Goal: Contribute content: Contribute content

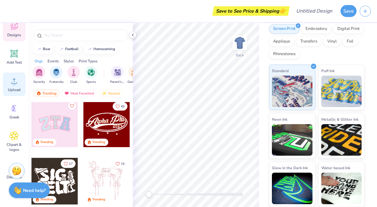
scroll to position [69, 0]
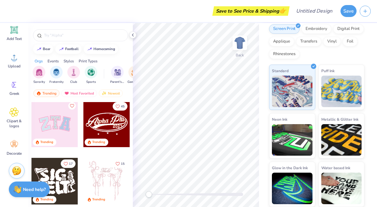
click at [22, 191] on div "Need help? Chat with us." at bounding box center [29, 189] width 41 height 16
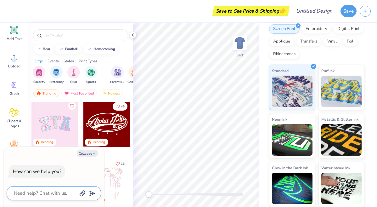
click at [52, 192] on textarea at bounding box center [45, 193] width 64 height 8
type textarea "h"
type textarea "x"
type textarea "ho"
type textarea "x"
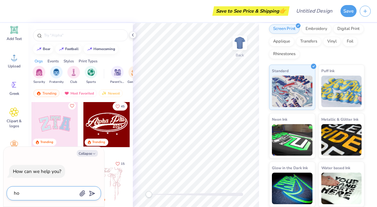
type textarea "how"
type textarea "x"
type textarea "how"
type textarea "x"
type textarea "how t"
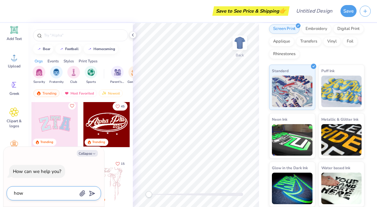
type textarea "x"
type textarea "how"
type textarea "x"
type textarea "how d"
type textarea "x"
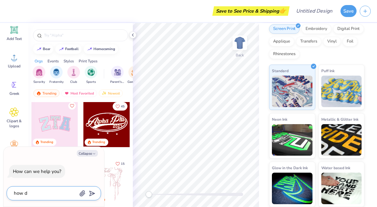
type textarea "how do"
type textarea "x"
type textarea "how do"
type textarea "x"
type textarea "how do i"
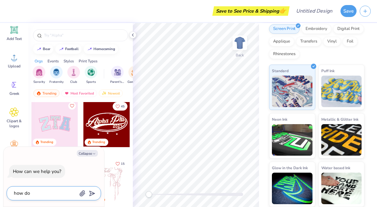
type textarea "x"
type textarea "how do i"
type textarea "x"
type textarea "how do i c"
type textarea "x"
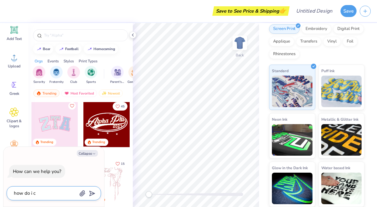
type textarea "how do i ch"
type textarea "x"
type textarea "how do i cha"
type textarea "x"
type textarea "how do i chan"
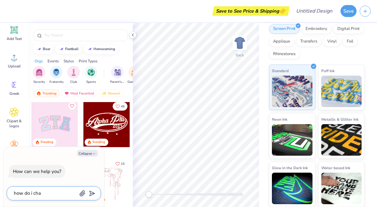
type textarea "x"
type textarea "how do i [PERSON_NAME]"
type textarea "x"
type textarea "how do i change"
type textarea "x"
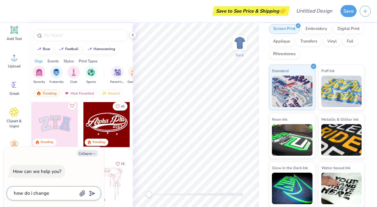
type textarea "how do i change"
type textarea "x"
type textarea "how do i change t"
type textarea "x"
type textarea "how do i change th"
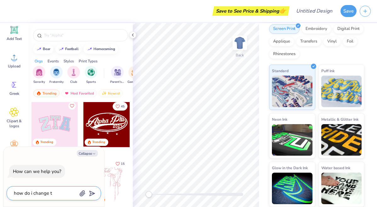
type textarea "x"
type textarea "how do i change the"
type textarea "x"
type textarea "how do i change the"
type textarea "x"
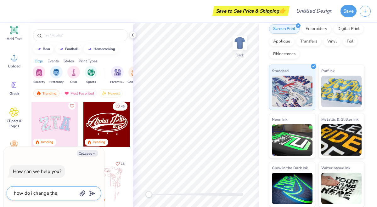
type textarea "how do i change the t"
type textarea "x"
type textarea "how do i change the ty"
type textarea "x"
type textarea "how do i change the typ"
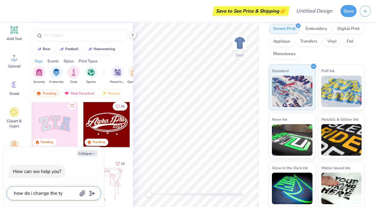
type textarea "x"
type textarea "how do i change the type"
type textarea "x"
type textarea "how do i change the type"
type textarea "x"
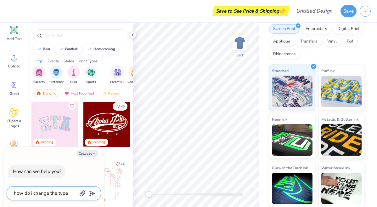
type textarea "how do i change the type o"
type textarea "x"
type textarea "how do i change the type of"
type textarea "x"
type textarea "how do i change the type of"
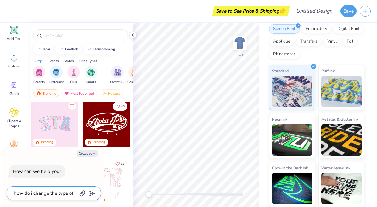
type textarea "x"
type textarea "how do i change the type of t"
type textarea "x"
type textarea "how do i change the type of to"
type textarea "x"
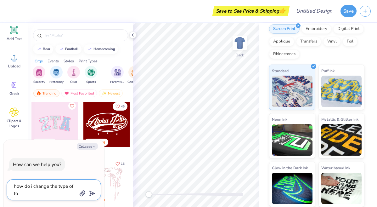
type textarea "how do i change the type of top"
type textarea "x"
type textarea "how do i change the type of top"
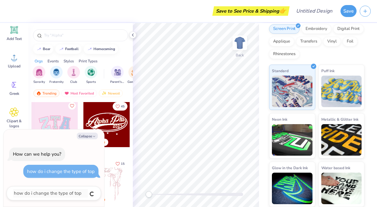
type textarea "x"
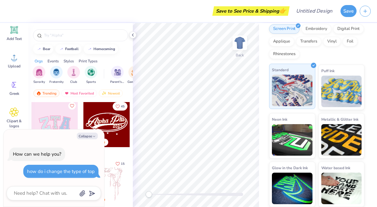
scroll to position [0, 0]
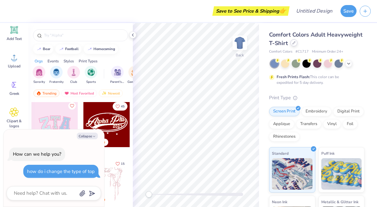
click at [293, 44] on icon at bounding box center [294, 43] width 3 height 3
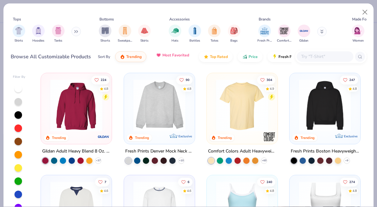
click at [177, 57] on span "Most Favorited" at bounding box center [175, 55] width 27 height 5
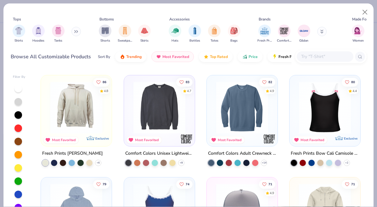
scroll to position [710, 0]
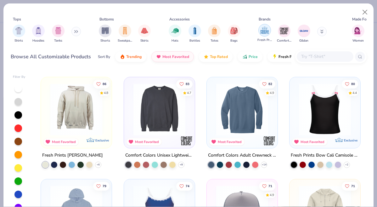
click at [262, 30] on img "filter for Fresh Prints" at bounding box center [264, 29] width 9 height 9
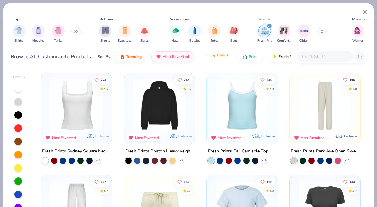
click at [221, 59] on button "Top Rated" at bounding box center [216, 55] width 34 height 11
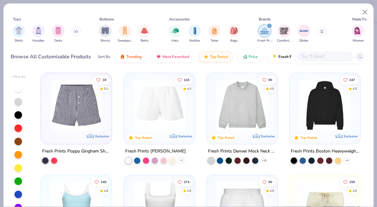
click at [177, 104] on img at bounding box center [159, 105] width 58 height 52
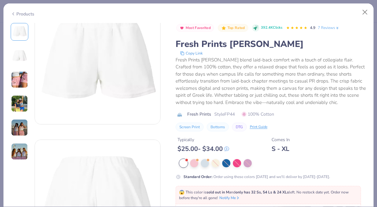
scroll to position [25, 0]
click at [18, 111] on img at bounding box center [19, 103] width 17 height 17
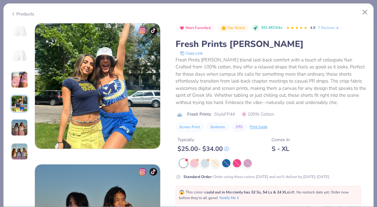
click at [19, 127] on img at bounding box center [19, 127] width 17 height 17
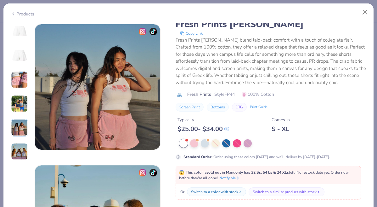
scroll to position [564, 0]
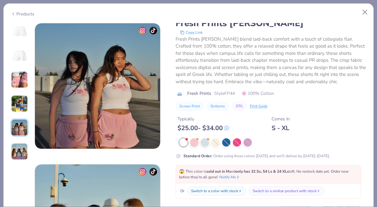
click at [17, 147] on img at bounding box center [19, 151] width 17 height 17
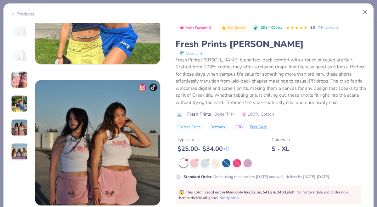
click at [14, 14] on icon at bounding box center [13, 14] width 5 height 8
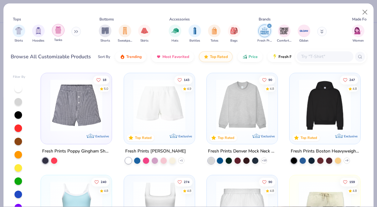
click at [57, 31] on img "filter for Tanks" at bounding box center [58, 29] width 7 height 7
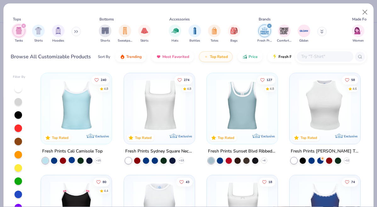
click at [71, 157] on div at bounding box center [72, 160] width 6 height 6
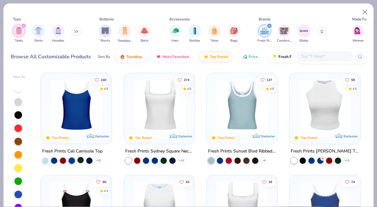
click at [79, 158] on div at bounding box center [80, 160] width 6 height 6
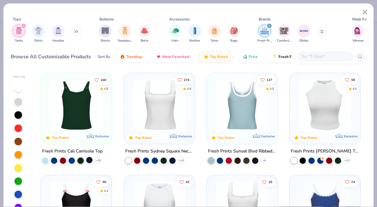
click at [89, 158] on div at bounding box center [89, 160] width 6 height 6
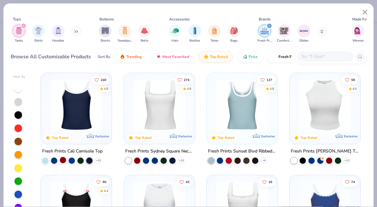
click at [63, 159] on div at bounding box center [63, 160] width 6 height 6
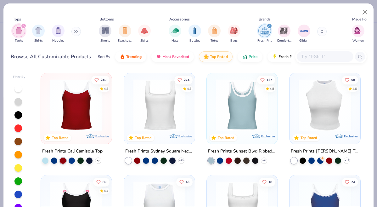
click at [98, 160] on polyline at bounding box center [98, 160] width 3 height 1
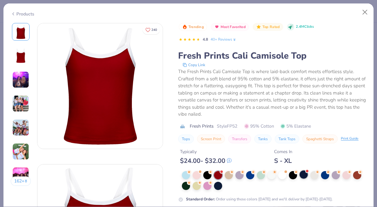
click at [304, 176] on div at bounding box center [303, 174] width 8 height 8
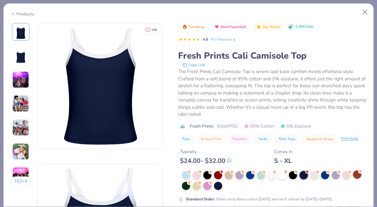
click at [357, 176] on div at bounding box center [357, 174] width 8 height 8
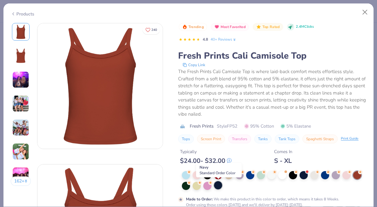
click at [218, 186] on div at bounding box center [218, 185] width 8 height 8
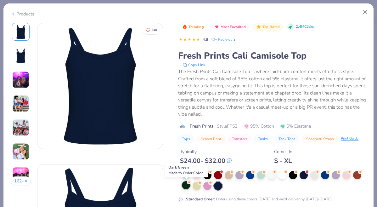
click at [189, 186] on div at bounding box center [186, 185] width 8 height 8
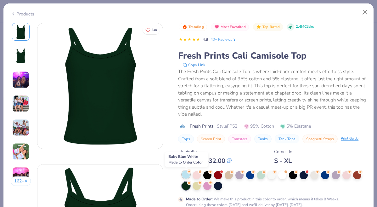
click at [188, 175] on div at bounding box center [186, 174] width 8 height 8
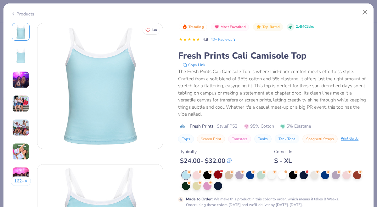
click at [216, 175] on div at bounding box center [218, 174] width 8 height 8
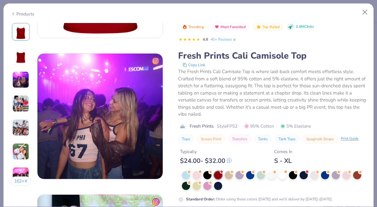
scroll to position [254, 0]
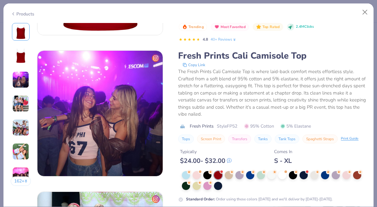
click at [21, 101] on img at bounding box center [20, 103] width 17 height 17
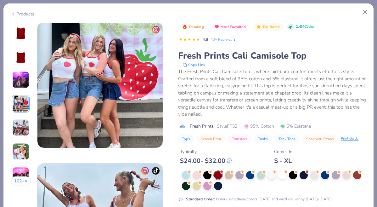
scroll to position [424, 0]
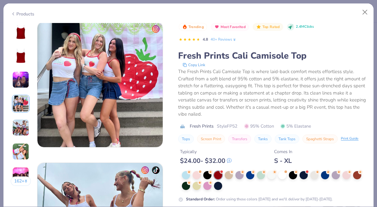
click at [20, 123] on img at bounding box center [20, 127] width 17 height 17
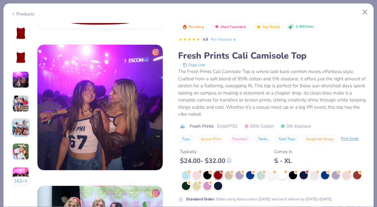
scroll to position [231, 0]
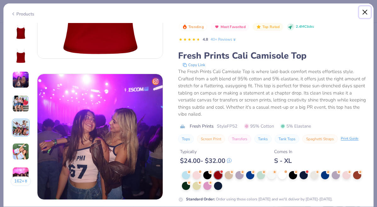
click at [365, 14] on button "Close" at bounding box center [365, 12] width 12 height 12
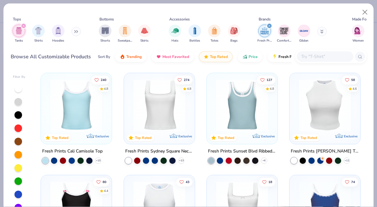
click at [255, 112] on img at bounding box center [242, 105] width 58 height 52
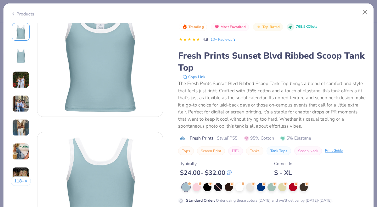
scroll to position [34, 0]
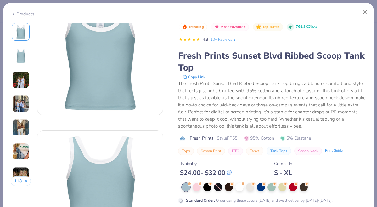
click at [21, 75] on img at bounding box center [20, 79] width 17 height 17
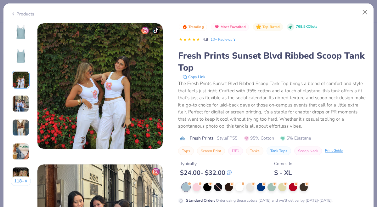
click at [19, 102] on img at bounding box center [20, 103] width 17 height 17
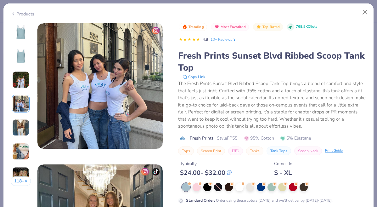
scroll to position [165, 0]
click at [20, 123] on img at bounding box center [20, 127] width 17 height 17
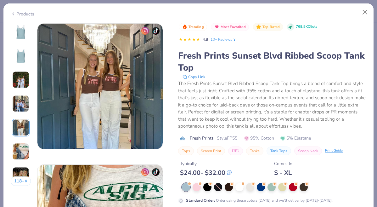
scroll to position [564, 0]
click at [18, 149] on img at bounding box center [20, 151] width 17 height 17
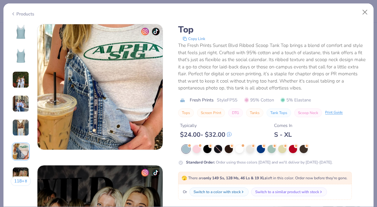
scroll to position [705, 0]
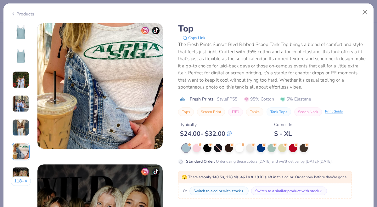
click at [23, 169] on img at bounding box center [20, 175] width 17 height 17
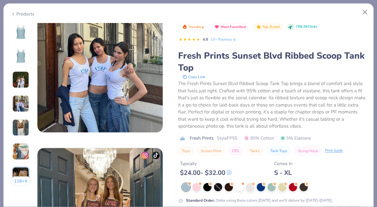
scroll to position [353, 0]
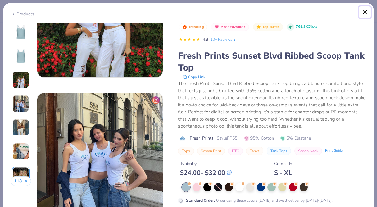
click at [365, 11] on button "Close" at bounding box center [365, 12] width 12 height 12
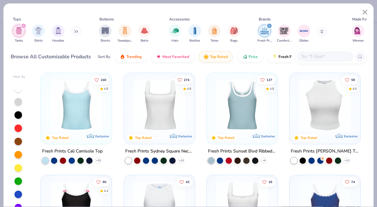
click at [270, 24] on div "filter for Fresh Prints" at bounding box center [269, 26] width 6 height 6
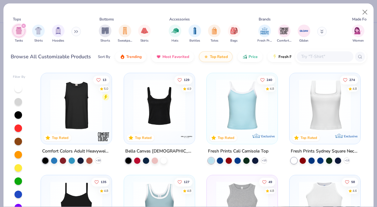
click at [154, 112] on img at bounding box center [159, 105] width 58 height 52
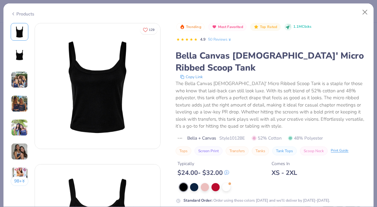
click at [22, 82] on img at bounding box center [19, 79] width 17 height 17
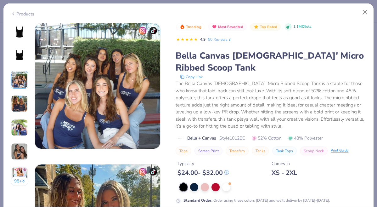
scroll to position [195, 0]
click at [20, 101] on img at bounding box center [19, 103] width 17 height 17
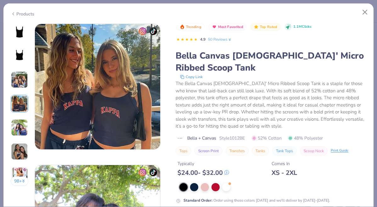
scroll to position [423, 0]
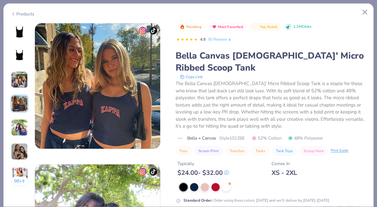
click at [17, 129] on img at bounding box center [19, 127] width 17 height 17
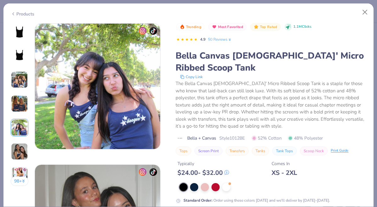
scroll to position [564, 0]
click at [18, 152] on img at bounding box center [19, 151] width 17 height 17
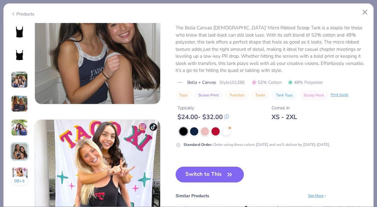
scroll to position [675, 0]
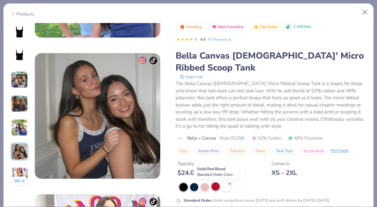
click at [215, 188] on div at bounding box center [215, 186] width 8 height 8
click at [17, 37] on img at bounding box center [19, 31] width 15 height 15
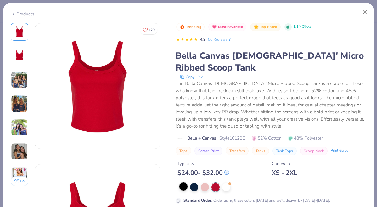
click at [182, 186] on div at bounding box center [183, 186] width 8 height 8
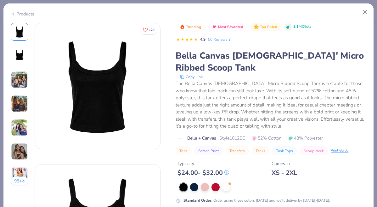
click at [15, 81] on img at bounding box center [19, 79] width 17 height 17
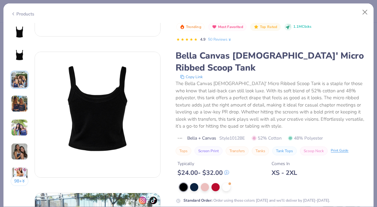
scroll to position [119, 0]
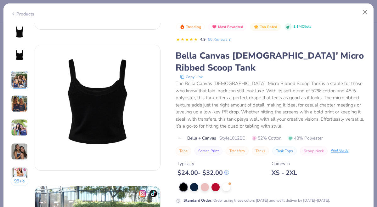
click at [21, 85] on img at bounding box center [19, 79] width 17 height 17
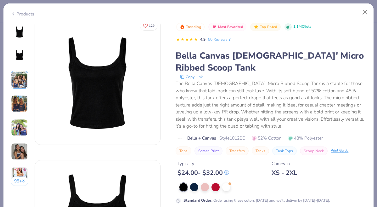
scroll to position [0, 0]
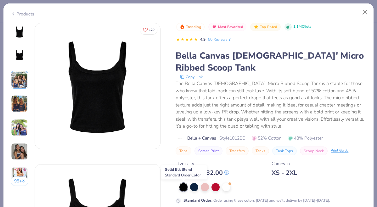
click at [184, 187] on div at bounding box center [183, 187] width 8 height 8
click at [364, 12] on button "Close" at bounding box center [365, 12] width 12 height 12
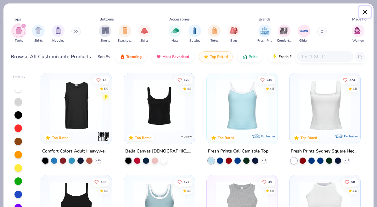
click at [368, 11] on button "Close" at bounding box center [365, 12] width 12 height 12
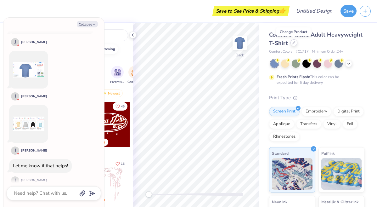
click at [293, 44] on icon at bounding box center [293, 42] width 3 height 3
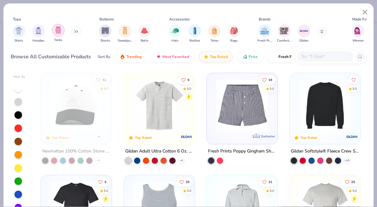
click at [54, 32] on div "filter for Tanks" at bounding box center [58, 30] width 13 height 13
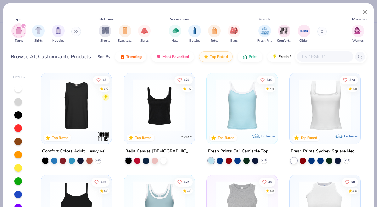
click at [184, 137] on img at bounding box center [186, 136] width 13 height 13
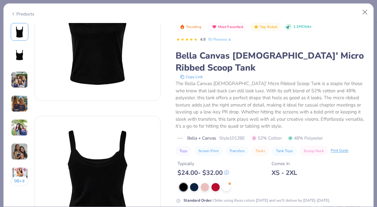
scroll to position [104, 0]
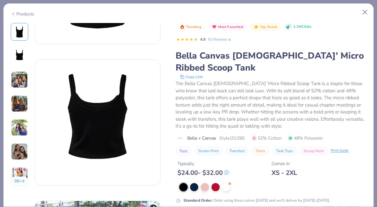
click at [184, 186] on div at bounding box center [183, 187] width 8 height 8
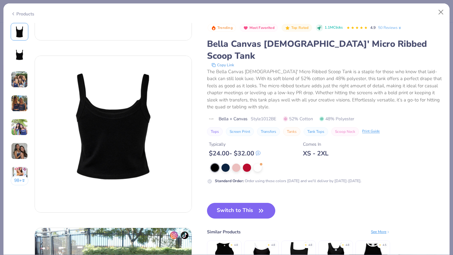
scroll to position [165, 0]
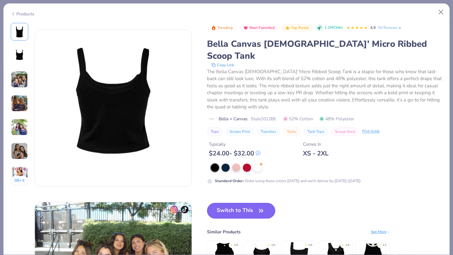
click at [245, 203] on button "Switch to This" at bounding box center [241, 211] width 68 height 16
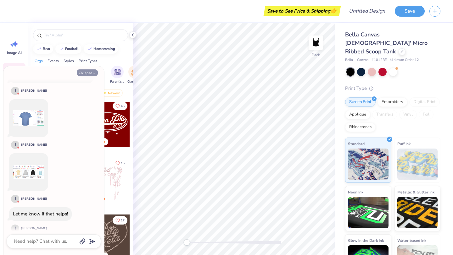
click at [93, 73] on icon "button" at bounding box center [94, 73] width 4 height 4
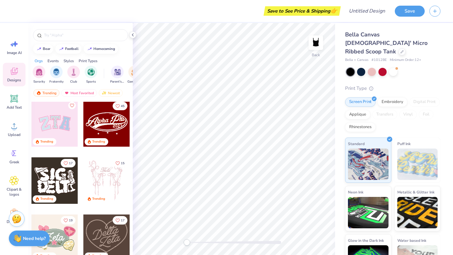
type textarea "x"
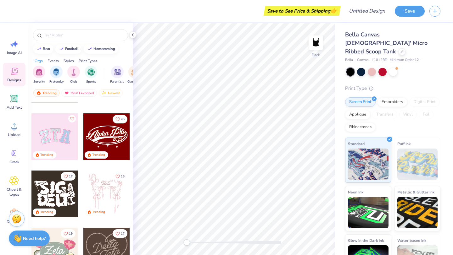
scroll to position [5, 0]
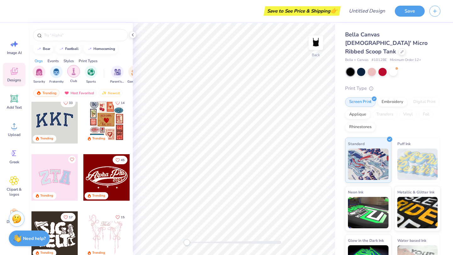
click at [76, 74] on img "filter for Club" at bounding box center [73, 71] width 7 height 7
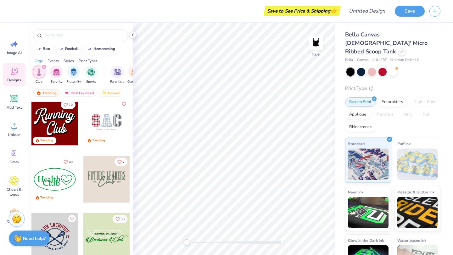
scroll to position [0, 0]
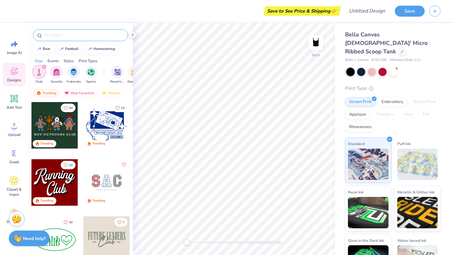
click at [88, 36] on input "text" at bounding box center [83, 35] width 81 height 6
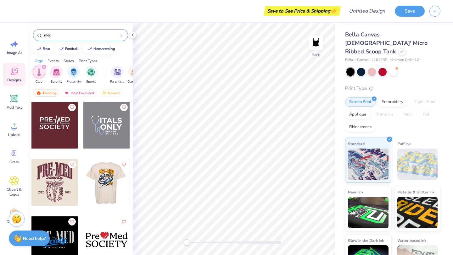
type input "med"
click at [64, 117] on div at bounding box center [54, 125] width 47 height 47
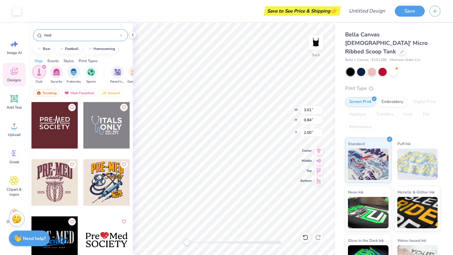
type input "2.98"
type input "0.44"
type input "2.15"
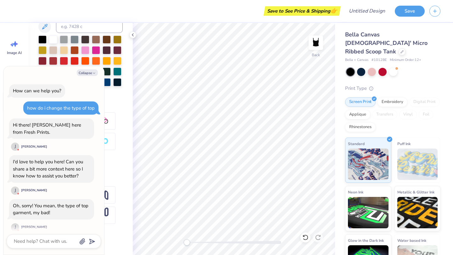
scroll to position [232, 0]
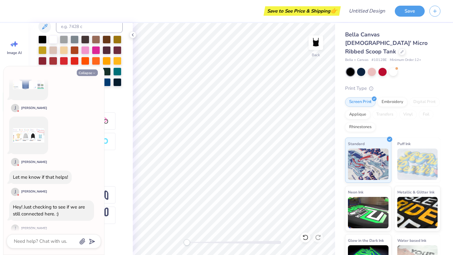
click at [93, 71] on icon "button" at bounding box center [94, 73] width 4 height 4
type textarea "x"
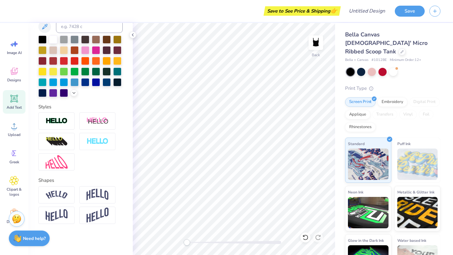
click at [13, 99] on icon at bounding box center [14, 99] width 8 height 8
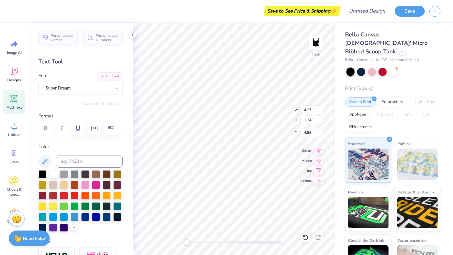
scroll to position [0, 0]
type textarea "T"
type textarea "APPHO"
click at [95, 85] on div "Super Dream" at bounding box center [78, 88] width 66 height 10
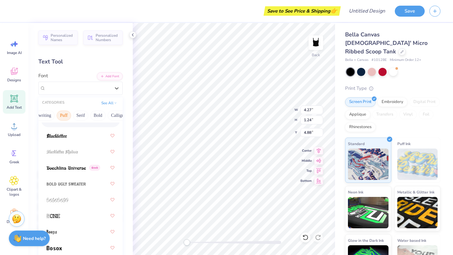
scroll to position [0, 42]
click at [114, 105] on button "See All" at bounding box center [109, 102] width 20 height 6
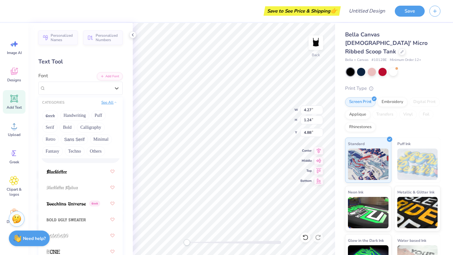
scroll to position [0, 0]
click at [70, 126] on button "Bold" at bounding box center [66, 128] width 15 height 10
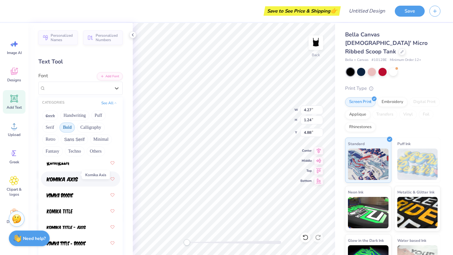
scroll to position [556, 0]
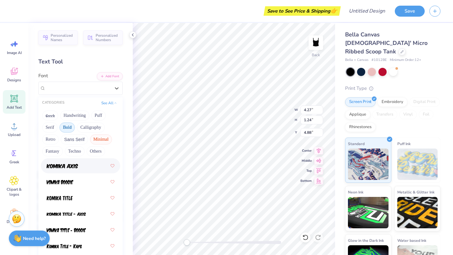
click at [97, 142] on button "Minimal" at bounding box center [101, 140] width 22 height 10
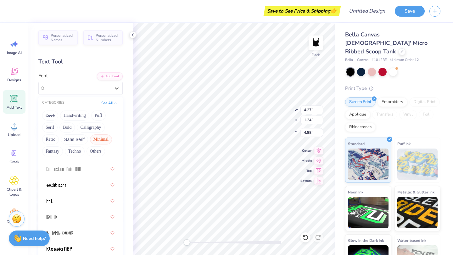
scroll to position [0, 0]
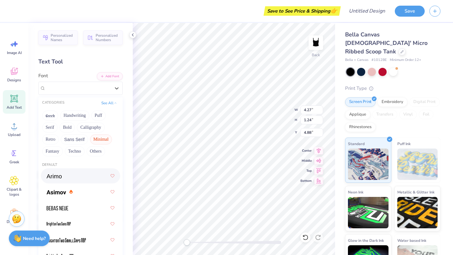
click at [74, 179] on div at bounding box center [81, 176] width 68 height 11
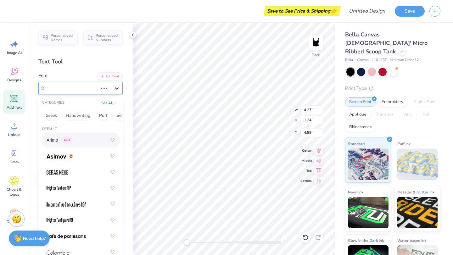
click at [118, 89] on icon at bounding box center [117, 88] width 6 height 6
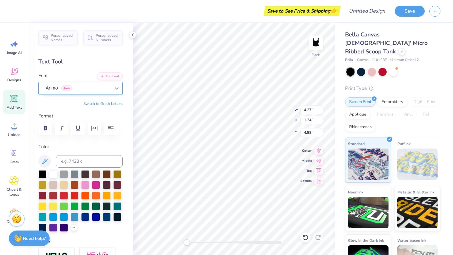
click at [113, 89] on div at bounding box center [116, 88] width 11 height 11
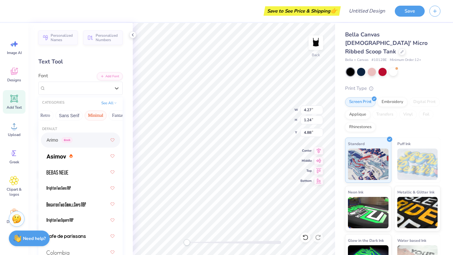
scroll to position [0, 136]
click at [96, 115] on button "Minimal" at bounding box center [95, 116] width 22 height 10
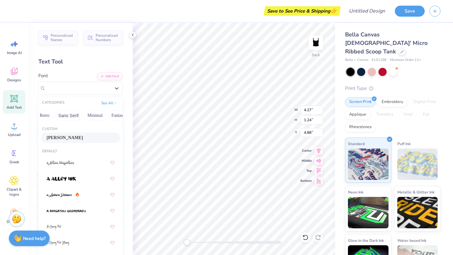
click at [83, 138] on span "[PERSON_NAME]" at bounding box center [65, 138] width 36 height 7
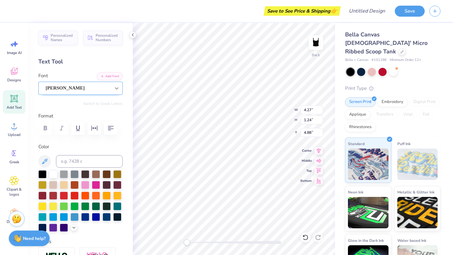
click at [116, 90] on icon at bounding box center [117, 88] width 6 height 6
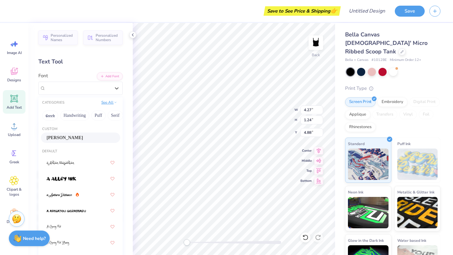
click at [110, 102] on button "See All" at bounding box center [109, 102] width 20 height 6
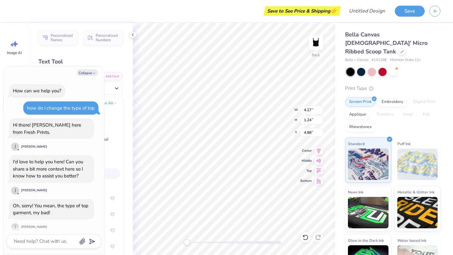
scroll to position [275, 0]
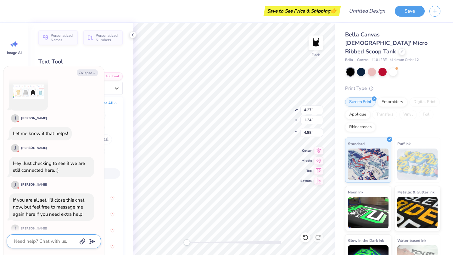
click at [57, 206] on textarea at bounding box center [45, 242] width 64 height 8
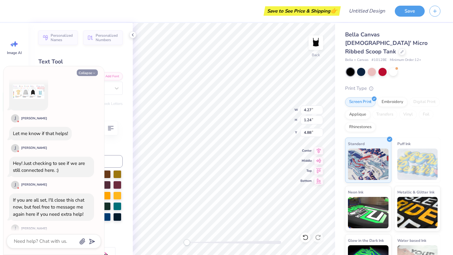
click at [92, 74] on button "Collapse" at bounding box center [87, 73] width 21 height 7
type textarea "x"
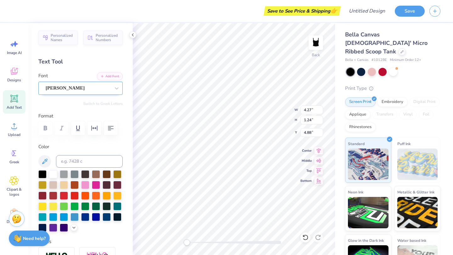
click at [110, 92] on div "[PERSON_NAME]" at bounding box center [78, 88] width 66 height 10
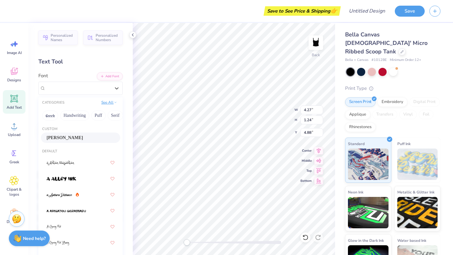
click at [112, 104] on button "See All" at bounding box center [109, 102] width 20 height 6
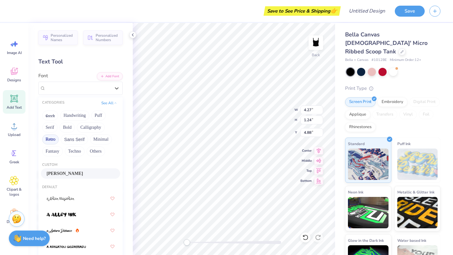
click at [54, 140] on button "Retro" at bounding box center [50, 140] width 17 height 10
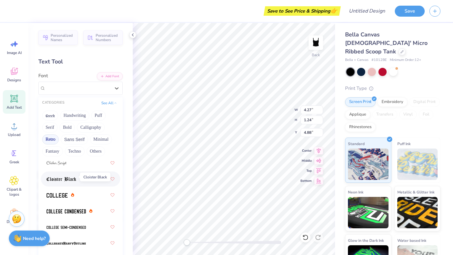
scroll to position [336, 0]
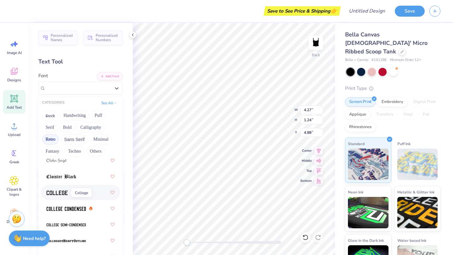
click at [59, 193] on img at bounding box center [57, 193] width 21 height 4
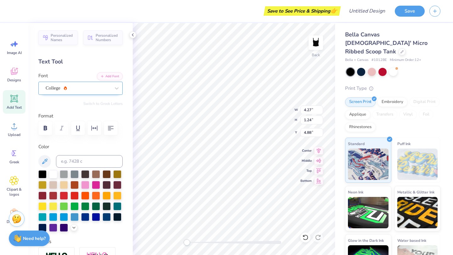
click at [80, 87] on div "College" at bounding box center [78, 88] width 66 height 10
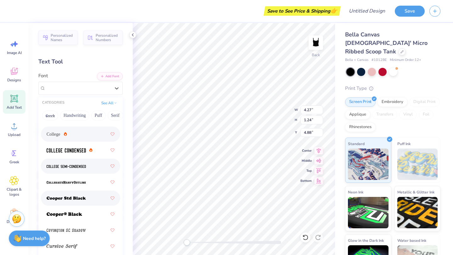
scroll to position [348, 0]
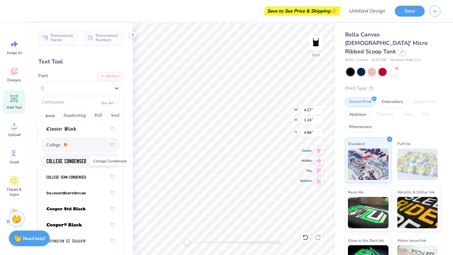
click at [77, 162] on img at bounding box center [66, 161] width 39 height 4
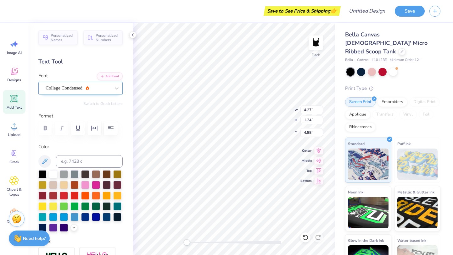
click at [88, 88] on div "College Condensed" at bounding box center [78, 88] width 66 height 10
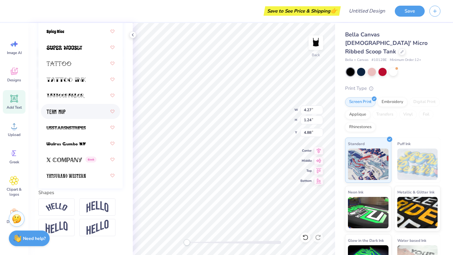
scroll to position [135, 0]
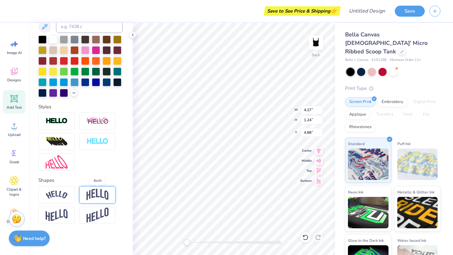
click at [93, 194] on img at bounding box center [98, 195] width 22 height 12
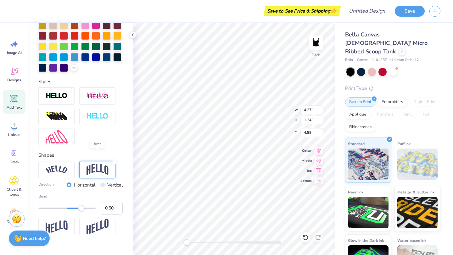
scroll to position [172, 0]
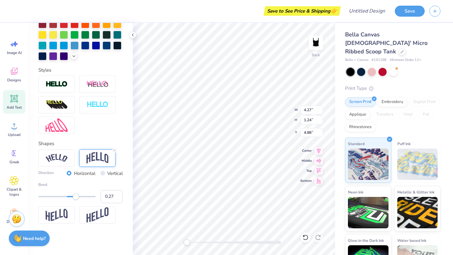
type input "0.26"
drag, startPoint x: 82, startPoint y: 197, endPoint x: 75, endPoint y: 197, distance: 7.2
click at [75, 197] on div "Accessibility label" at bounding box center [74, 197] width 6 height 6
click at [114, 150] on line at bounding box center [115, 151] width 2 height 2
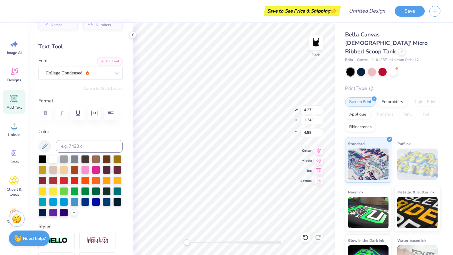
scroll to position [14, 0]
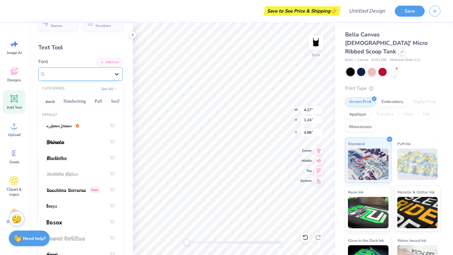
click at [113, 74] on div at bounding box center [116, 74] width 11 height 11
click at [105, 87] on button "See All" at bounding box center [109, 88] width 20 height 6
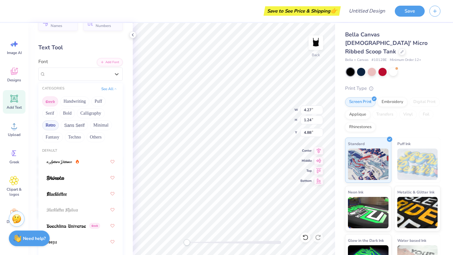
click at [54, 103] on button "Greek" at bounding box center [50, 102] width 16 height 10
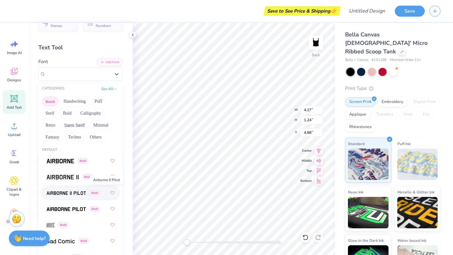
scroll to position [0, 0]
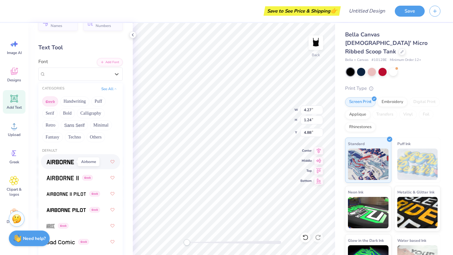
click at [68, 162] on img at bounding box center [60, 162] width 27 height 4
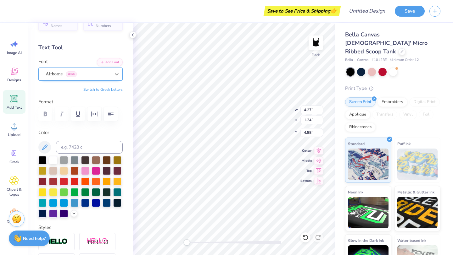
click at [114, 75] on icon at bounding box center [117, 74] width 6 height 6
click at [117, 74] on icon at bounding box center [117, 74] width 4 height 2
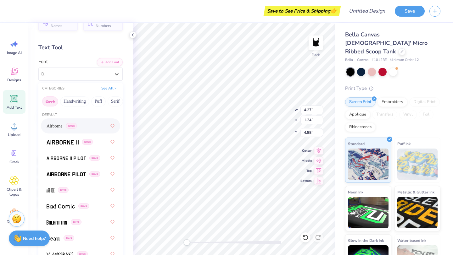
click at [109, 87] on button "See All" at bounding box center [109, 88] width 20 height 6
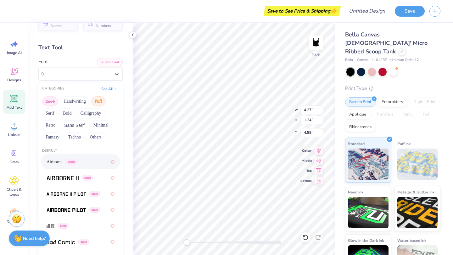
click at [100, 101] on button "Puff" at bounding box center [98, 102] width 14 height 10
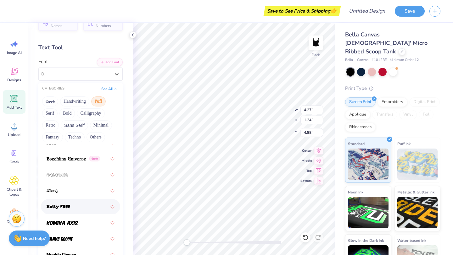
scroll to position [66, 0]
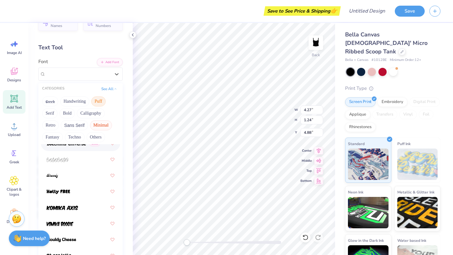
click at [101, 125] on button "Minimal" at bounding box center [101, 125] width 22 height 10
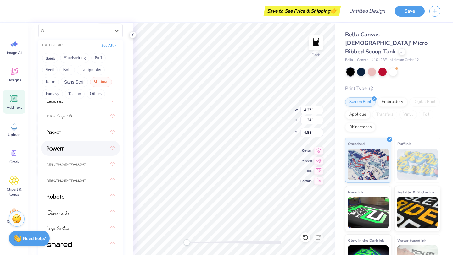
scroll to position [59, 0]
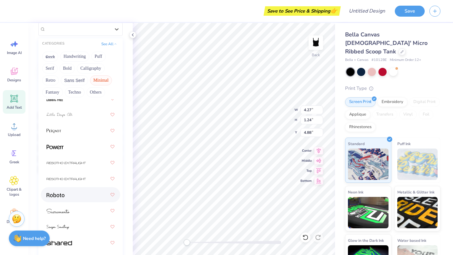
click at [78, 197] on div at bounding box center [81, 194] width 68 height 11
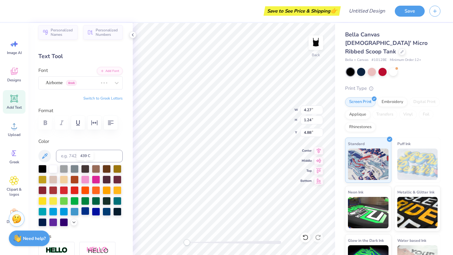
scroll to position [0, 0]
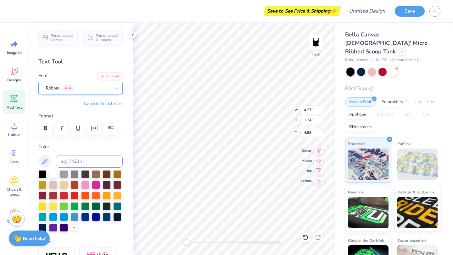
click at [105, 90] on div "Roboto Greek" at bounding box center [78, 88] width 66 height 10
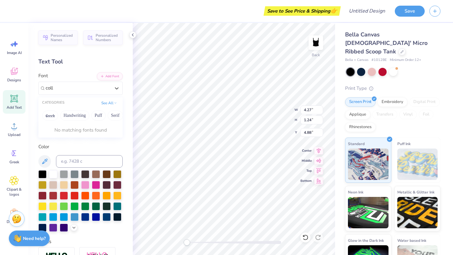
type input "coll"
click at [113, 106] on div "CATEGORIES See All" at bounding box center [80, 103] width 84 height 11
click at [113, 104] on button "See All" at bounding box center [109, 102] width 20 height 6
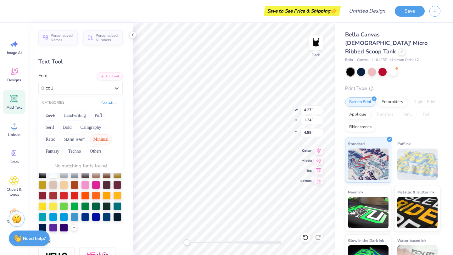
click at [102, 141] on button "Minimal" at bounding box center [101, 140] width 22 height 10
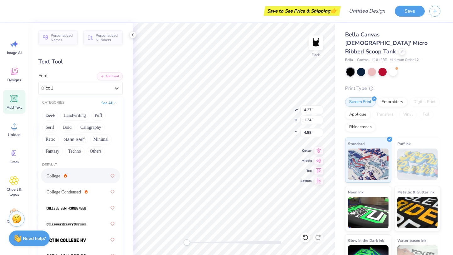
click at [77, 178] on div "College" at bounding box center [81, 176] width 68 height 11
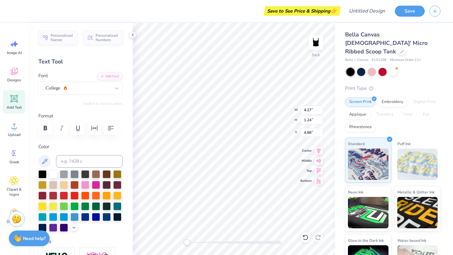
click at [13, 183] on icon at bounding box center [13, 180] width 9 height 9
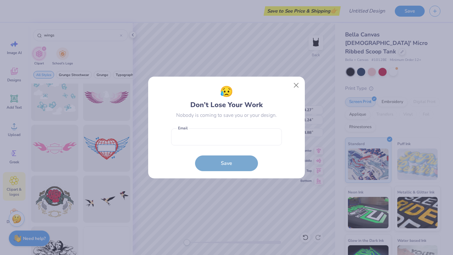
scroll to position [1285, 0]
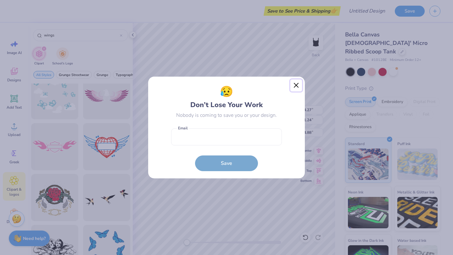
click at [294, 86] on button "Close" at bounding box center [296, 86] width 12 height 12
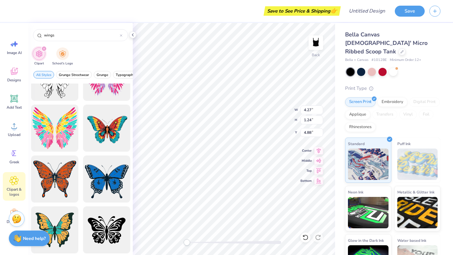
scroll to position [3700, 0]
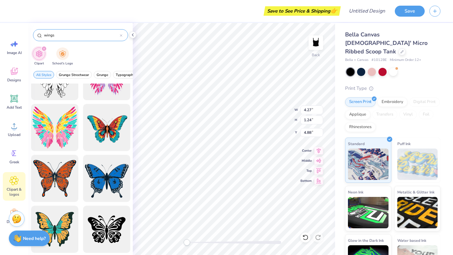
click at [44, 34] on input "wings" at bounding box center [81, 35] width 76 height 6
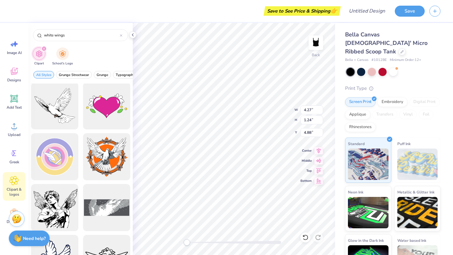
scroll to position [0, 0]
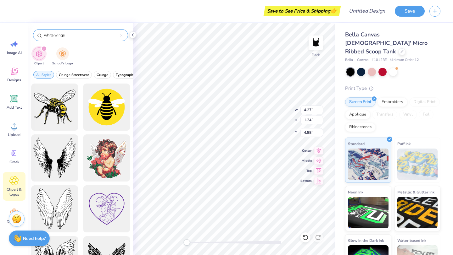
drag, startPoint x: 54, startPoint y: 36, endPoint x: 39, endPoint y: 36, distance: 15.4
click at [39, 36] on div "white wings" at bounding box center [80, 35] width 95 height 12
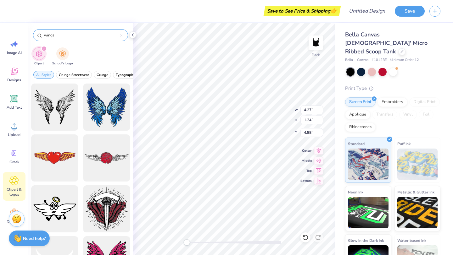
click at [61, 34] on input "wings" at bounding box center [81, 35] width 76 height 6
type input "wing"
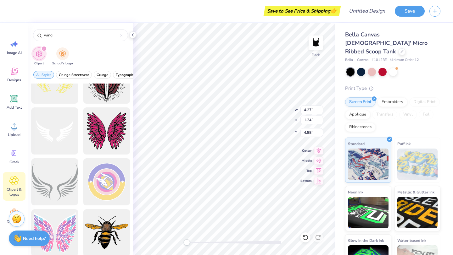
scroll to position [233, 0]
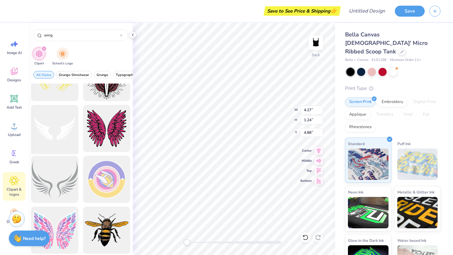
click at [68, 133] on div at bounding box center [55, 129] width 52 height 52
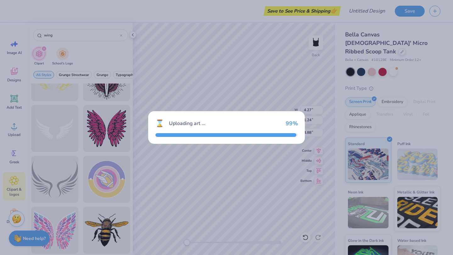
type input "8.96"
type input "5.30"
type input "2.00"
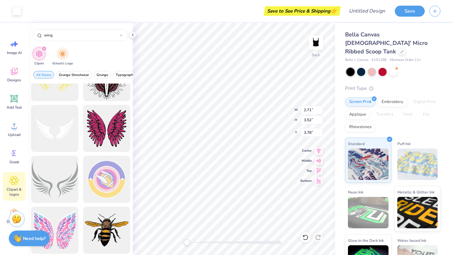
type input "2.71"
type input "3.52"
type input "3.78"
type input "4.08"
type input "5.30"
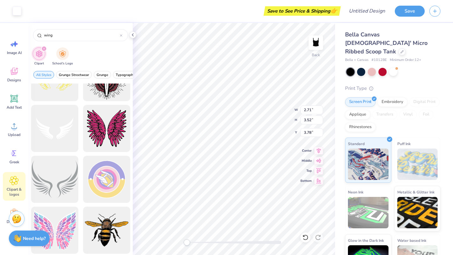
type input "2.01"
type input "2.77"
type input "3.59"
type input "3.72"
type input "3.23"
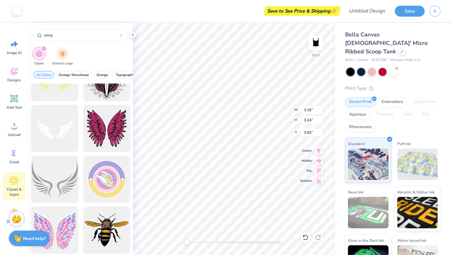
type input "3.04"
type input "1.80"
type input "3.16"
type input "3.24"
type input "3.92"
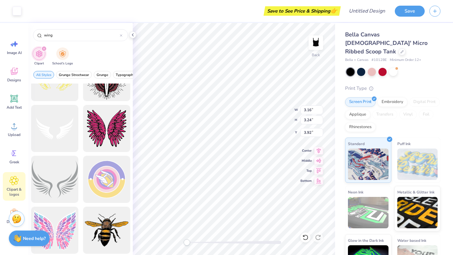
type input "3.17"
type input "3.25"
type input "3.87"
type input "3.23"
type input "3.04"
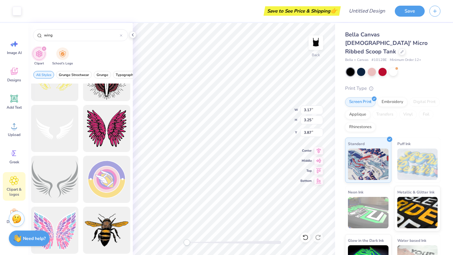
type input "1.80"
type input "3.17"
type input "3.25"
type input "2.00"
type input "3.19"
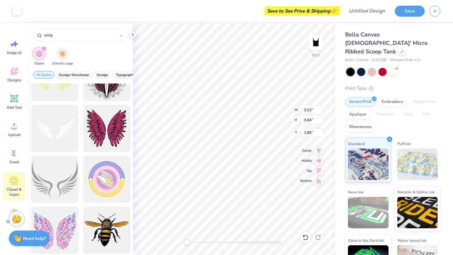
type input "1.52"
type input "3.19"
type input "1.52"
type input "3.19"
type input "1.52"
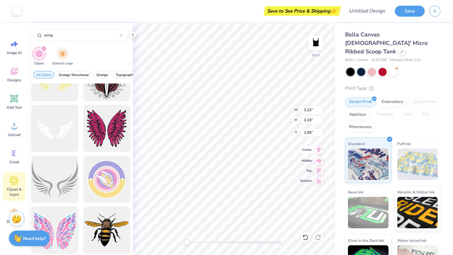
click at [316, 153] on icon at bounding box center [318, 150] width 9 height 8
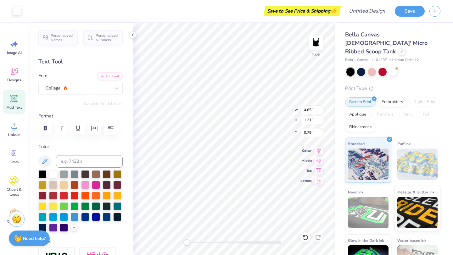
type input "4.65"
type input "1.21"
type input "0.79"
type input "3.23"
type input "3.19"
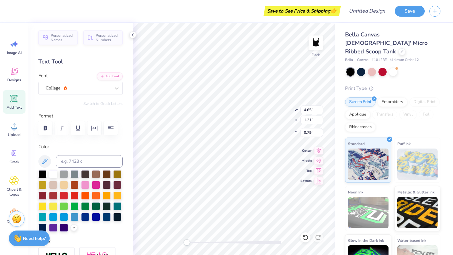
type input "1.22"
type input "3.19"
type input "0.95"
type input "3.76"
type input "0.97"
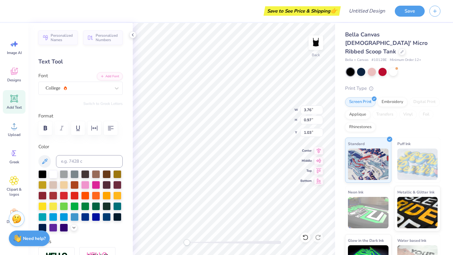
type input "1.03"
click at [65, 194] on div at bounding box center [64, 195] width 8 height 8
type input "3.32"
type input "2.94"
type input "1.16"
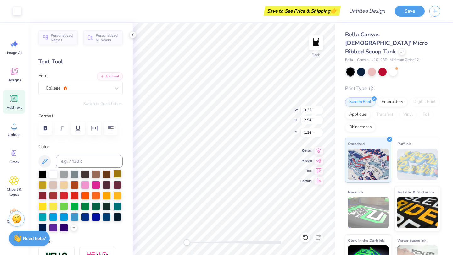
type input "3.37"
type input "3.03"
type input "1.04"
type input "3.32"
type input "2.94"
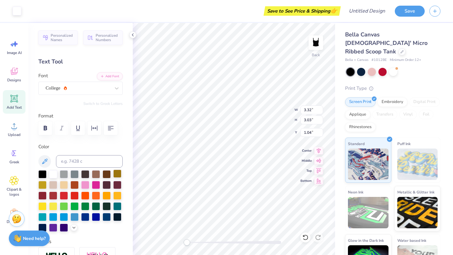
type input "1.16"
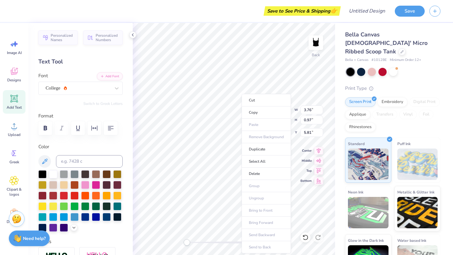
click at [253, 206] on ul "Cut Copy Paste Remove Background Duplicate Select All Delete Group Ungroup Brin…" at bounding box center [266, 174] width 49 height 160
type input "1.51"
click at [253, 206] on li "Bring to Front" at bounding box center [258, 211] width 49 height 12
type input "5.98"
type input "3.32"
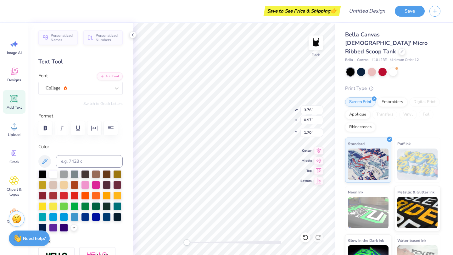
type input "2.94"
type input "0.53"
type input "3.37"
type input "3.03"
type input "0.50"
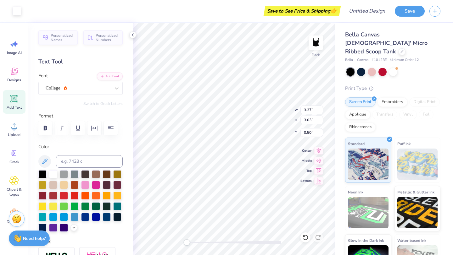
type input "2.93"
type input "2.63"
type input "2.93"
type input "2.63"
type input "0.50"
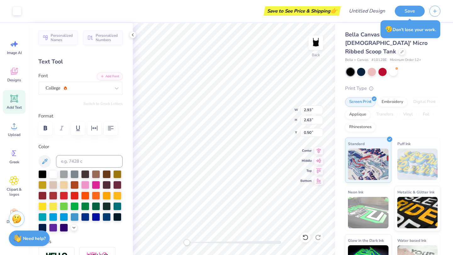
type input "3.32"
type input "2.94"
type input "0.53"
type input "2.92"
type input "2.59"
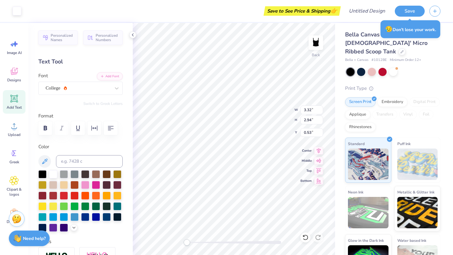
type input "0.87"
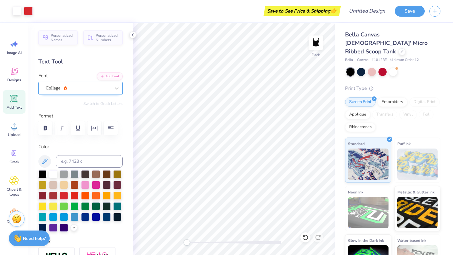
click at [97, 90] on div "College" at bounding box center [78, 88] width 66 height 10
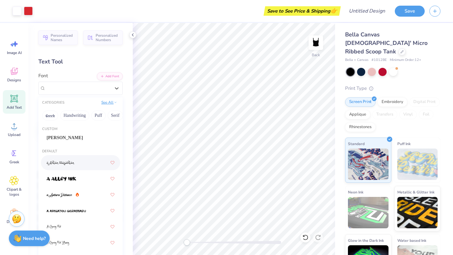
click at [105, 103] on button "See All" at bounding box center [109, 102] width 20 height 6
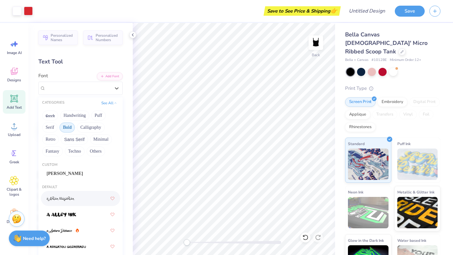
click at [64, 128] on button "Bold" at bounding box center [66, 128] width 15 height 10
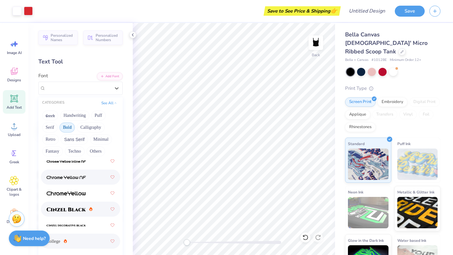
scroll to position [0, 0]
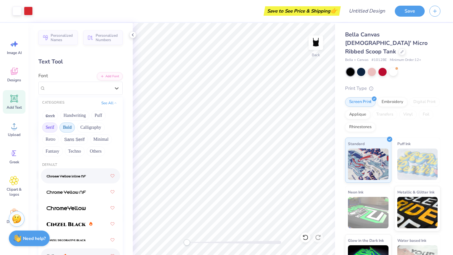
click at [53, 129] on button "Serif" at bounding box center [49, 128] width 15 height 10
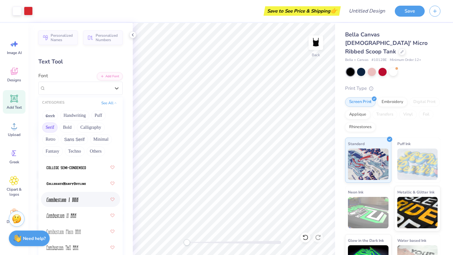
scroll to position [278, 0]
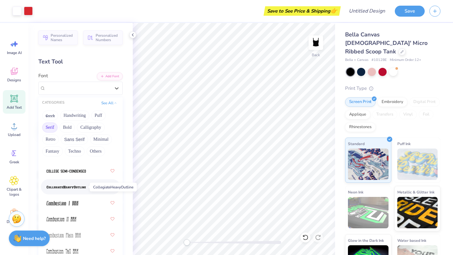
click at [66, 190] on span at bounding box center [66, 187] width 39 height 7
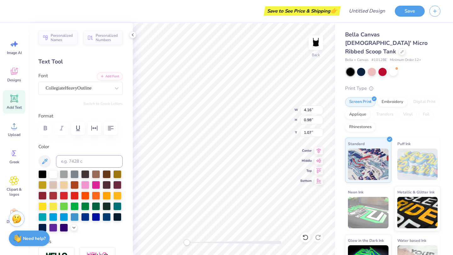
type input "4.16"
type input "0.98"
type input "1.07"
type input "2.93"
type input "2.63"
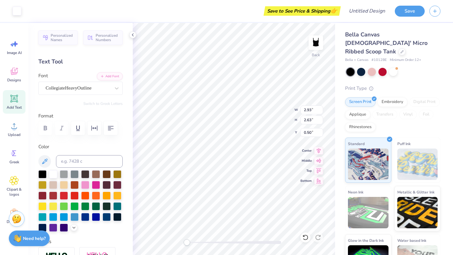
type input "2.92"
type input "2.59"
type input "2.93"
type input "2.63"
type input "2.93"
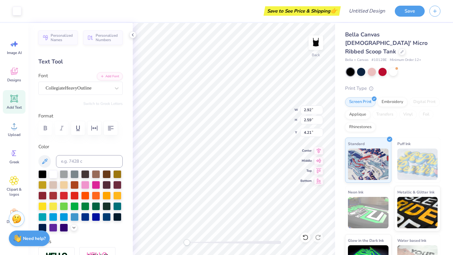
type input "2.63"
type input "4.18"
type input "2.43"
type input "3.06"
type input "3.93"
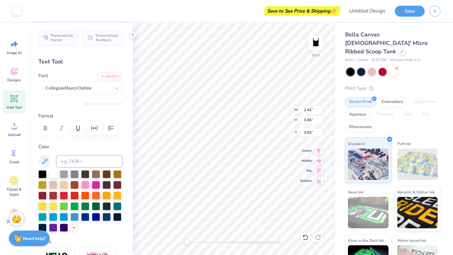
type input "2.39"
type input "3.02"
type input "3.97"
type input "2.40"
type input "3.13"
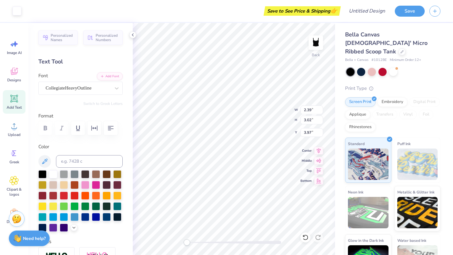
type input "3.93"
type input "2.39"
type input "3.02"
type input "1.02"
type input "2.40"
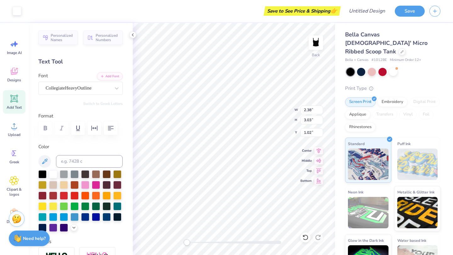
type input "3.13"
type input "0.50"
type input "2.40"
type input "3.13"
type input "2.38"
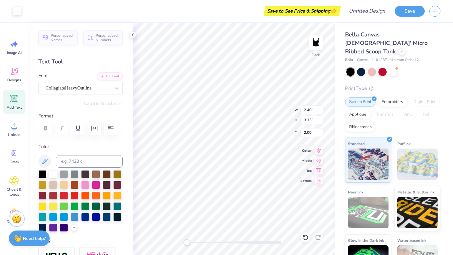
type input "3.03"
type input "2.40"
type input "3.13"
type input "2.38"
type input "3.03"
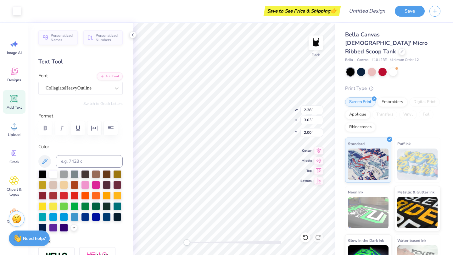
type input "2.40"
type input "3.13"
type input "2.37"
type input "3.10"
type input "2.37"
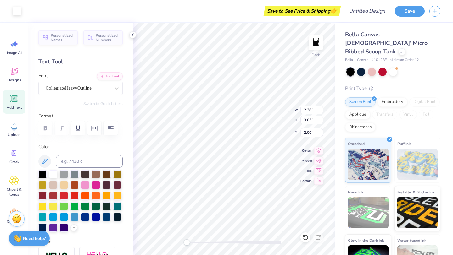
type input "3.10"
type input "2.38"
type input "3.03"
type input "2.37"
type input "3.10"
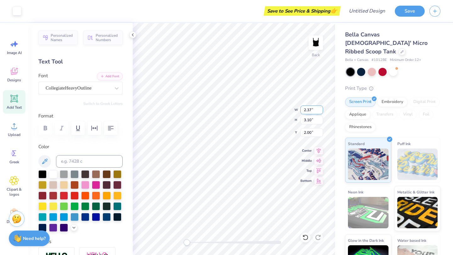
click at [311, 111] on input "2.37" at bounding box center [311, 110] width 23 height 9
type input "2.38"
click at [312, 120] on input "3.03" at bounding box center [311, 120] width 23 height 9
click at [309, 121] on input "3.11" at bounding box center [311, 120] width 23 height 9
click at [311, 121] on input "3.11" at bounding box center [311, 120] width 23 height 9
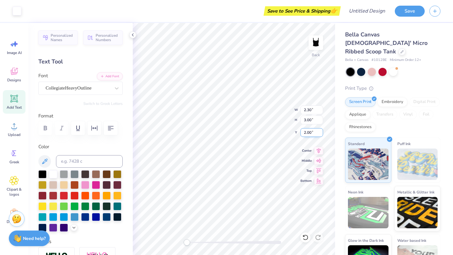
click at [312, 132] on input "2.00" at bounding box center [311, 132] width 23 height 9
click at [311, 111] on input "2.30" at bounding box center [311, 110] width 23 height 9
click at [377, 12] on button "Save" at bounding box center [410, 10] width 30 height 11
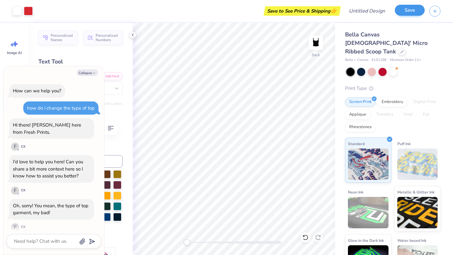
scroll to position [293, 0]
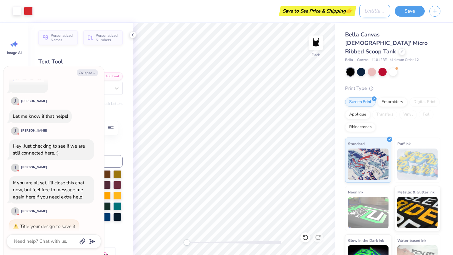
click at [359, 13] on input "Design Title" at bounding box center [374, 11] width 31 height 13
click at [377, 8] on button "Save" at bounding box center [410, 10] width 30 height 11
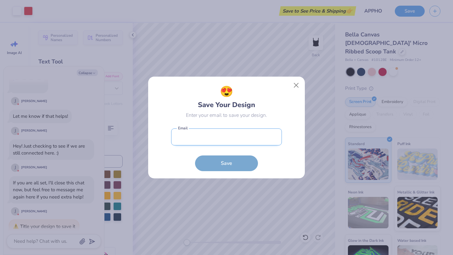
click at [252, 137] on input "email" at bounding box center [226, 137] width 111 height 17
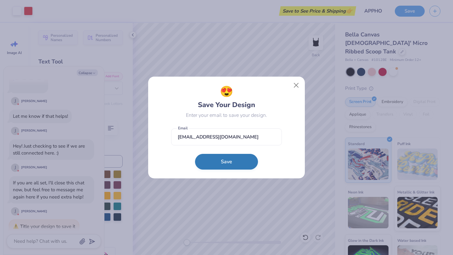
click at [232, 159] on button "Save" at bounding box center [226, 162] width 63 height 16
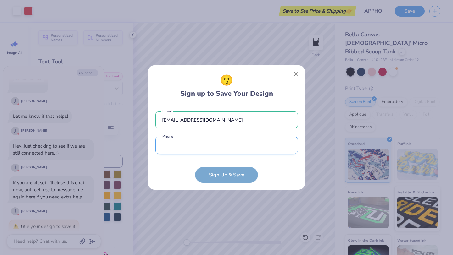
click at [232, 149] on input "tel" at bounding box center [226, 145] width 143 height 17
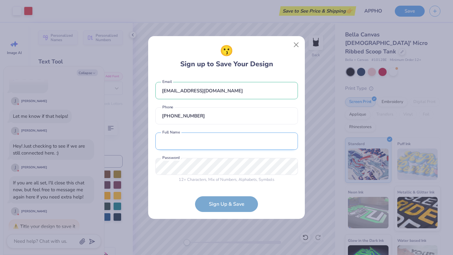
click at [251, 142] on input "text" at bounding box center [226, 141] width 143 height 17
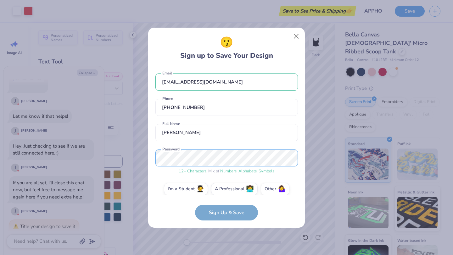
scroll to position [7, 0]
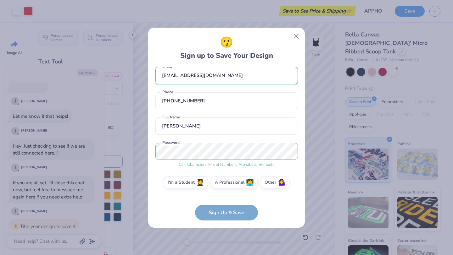
drag, startPoint x: 210, startPoint y: 75, endPoint x: 160, endPoint y: 75, distance: 49.4
click at [160, 75] on input "[EMAIL_ADDRESS][DOMAIN_NAME]" at bounding box center [226, 75] width 143 height 17
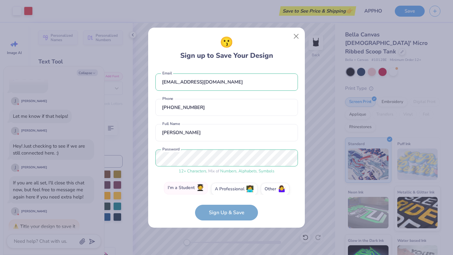
click at [198, 189] on span "🧑‍🎓" at bounding box center [200, 188] width 8 height 7
click at [225, 189] on input "I'm a Student 🧑‍🎓" at bounding box center [227, 191] width 4 height 4
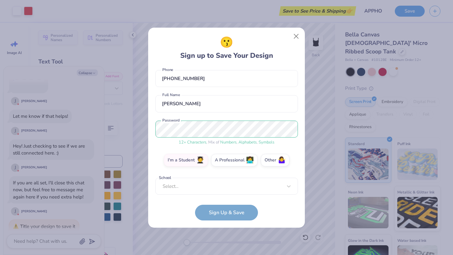
click at [228, 193] on div "[EMAIL_ADDRESS][DOMAIN_NAME] Email [PHONE_NUMBER] Phone [PERSON_NAME] Full Name…" at bounding box center [226, 131] width 143 height 128
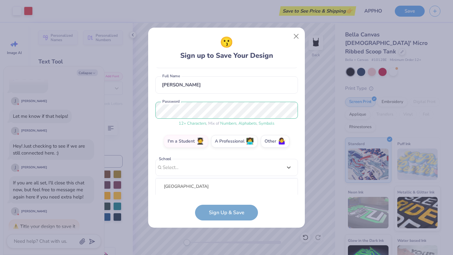
scroll to position [126, 0]
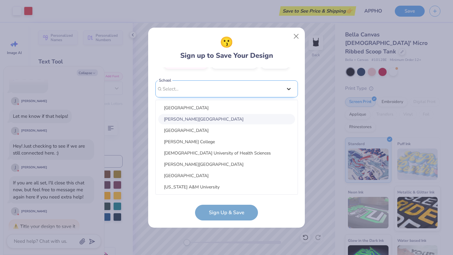
click at [287, 88] on div "[EMAIL_ADDRESS][DOMAIN_NAME] Email [PHONE_NUMBER] Phone [PERSON_NAME] Full Name…" at bounding box center [226, 131] width 143 height 128
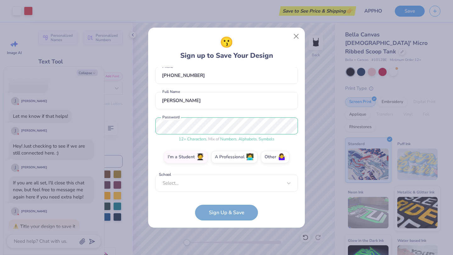
click at [234, 206] on form "[EMAIL_ADDRESS][DOMAIN_NAME] Email [PHONE_NUMBER] Phone [PERSON_NAME] Full Name…" at bounding box center [226, 144] width 143 height 154
click at [232, 160] on label "A Professional 👩‍💻" at bounding box center [234, 156] width 47 height 13
click at [229, 189] on input "A Professional 👩‍💻" at bounding box center [227, 191] width 4 height 4
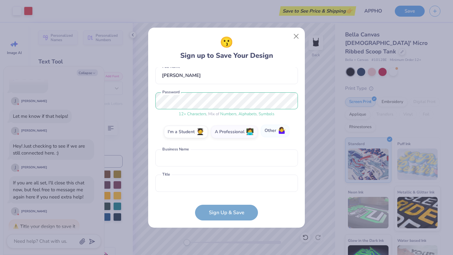
click at [275, 136] on label "Other 🤷‍♀️" at bounding box center [275, 131] width 29 height 13
click at [229, 189] on input "Other 🤷‍♀️" at bounding box center [227, 191] width 4 height 4
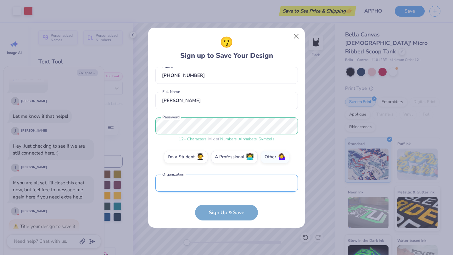
click at [259, 182] on input "text" at bounding box center [226, 183] width 143 height 17
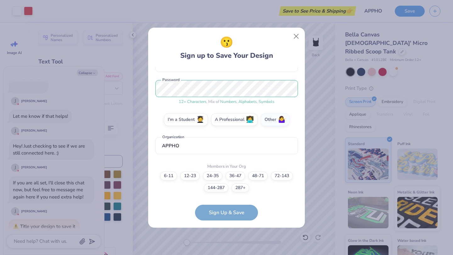
click at [235, 206] on form "[EMAIL_ADDRESS][DOMAIN_NAME] Email [PHONE_NUMBER] Phone [PERSON_NAME] Full Name…" at bounding box center [226, 144] width 143 height 154
click at [207, 173] on label "24-35" at bounding box center [213, 175] width 20 height 9
click at [225, 206] on input "24-35" at bounding box center [227, 251] width 4 height 4
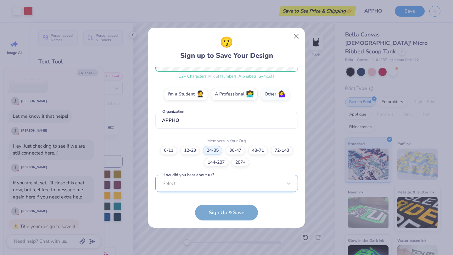
click at [210, 184] on div "Select..." at bounding box center [226, 183] width 143 height 17
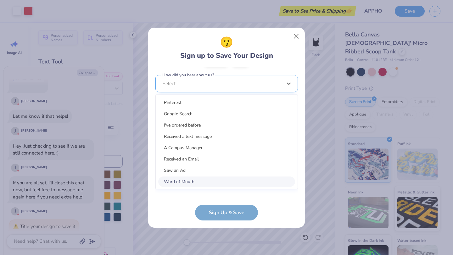
scroll to position [189, 0]
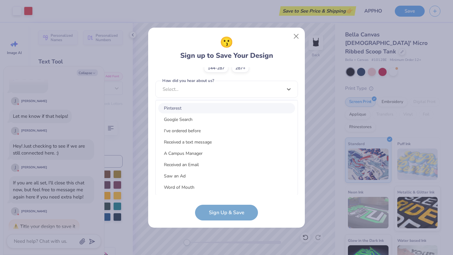
click at [211, 111] on div "Pinterest" at bounding box center [226, 108] width 137 height 10
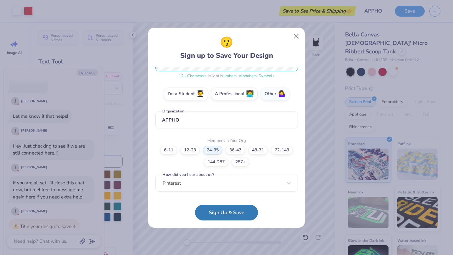
scroll to position [95, 0]
click at [213, 206] on button "Sign Up & Save" at bounding box center [226, 212] width 63 height 16
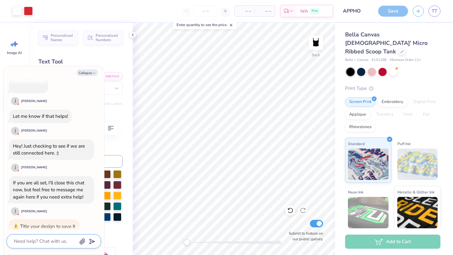
scroll to position [310, 0]
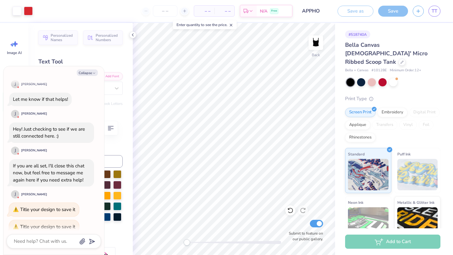
click at [226, 12] on span "– –" at bounding box center [224, 11] width 13 height 7
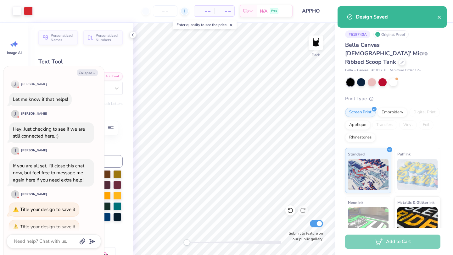
click at [182, 11] on icon at bounding box center [184, 11] width 4 height 4
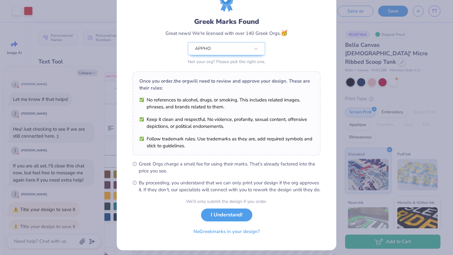
scroll to position [39, 0]
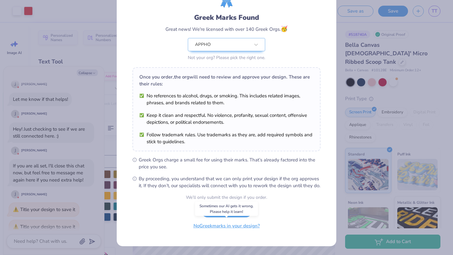
click at [236, 206] on button "No Greek marks in your design?" at bounding box center [226, 226] width 77 height 13
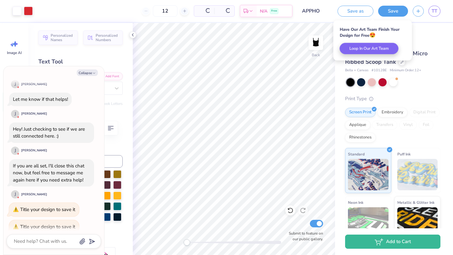
scroll to position [0, 0]
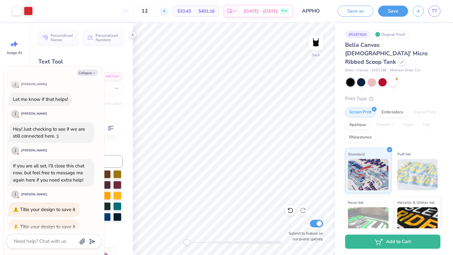
click at [166, 12] on icon at bounding box center [164, 11] width 4 height 4
click at [166, 9] on icon at bounding box center [164, 11] width 4 height 4
click at [166, 11] on icon at bounding box center [164, 11] width 4 height 4
click at [157, 10] on input "15" at bounding box center [144, 10] width 25 height 11
click at [306, 97] on input "2.95" at bounding box center [311, 96] width 23 height 9
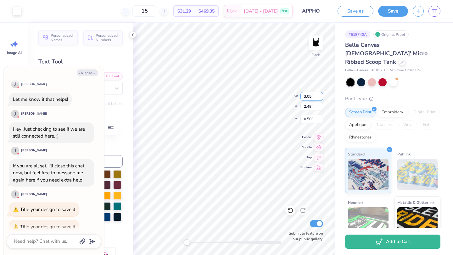
click at [305, 97] on input "3.05" at bounding box center [311, 96] width 23 height 9
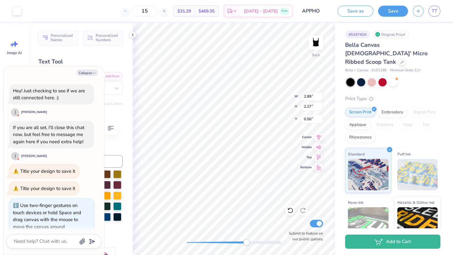
click at [246, 206] on div at bounding box center [234, 242] width 94 height 3
click at [196, 206] on div "Back W 2.89 2.89 " H 2.27 2.27 " Y 0.50 0.50 " Center Middle Top Bottom Submit …" at bounding box center [234, 139] width 202 height 232
drag, startPoint x: 206, startPoint y: 244, endPoint x: 193, endPoint y: 244, distance: 13.8
click at [193, 206] on div "Accessibility label" at bounding box center [192, 243] width 6 height 6
click at [309, 97] on input "2.89" at bounding box center [311, 96] width 23 height 9
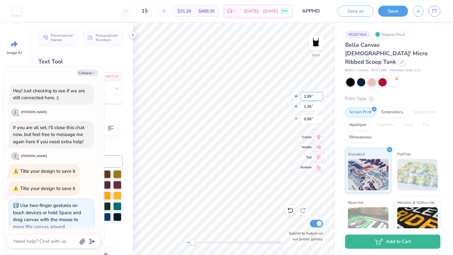
click at [311, 96] on input "2.99" at bounding box center [311, 96] width 23 height 9
click at [377, 13] on button "Save" at bounding box center [393, 10] width 30 height 11
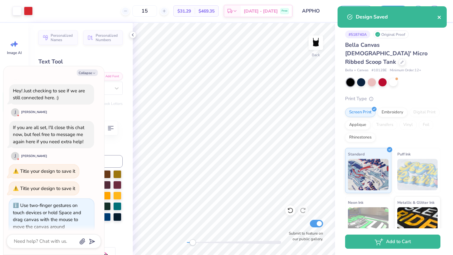
click at [377, 18] on icon "close" at bounding box center [439, 17] width 4 height 5
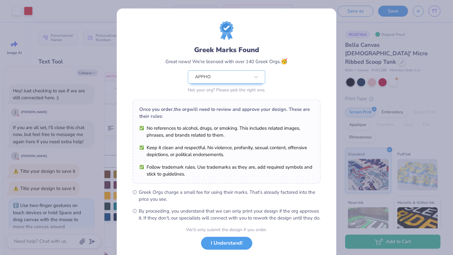
scroll to position [39, 0]
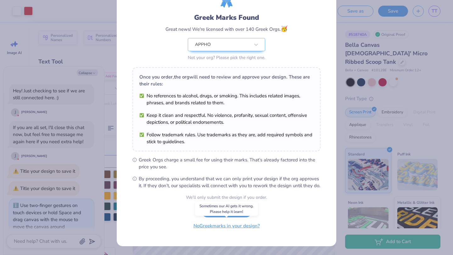
click at [220, 206] on button "No Greek marks in your design?" at bounding box center [226, 226] width 77 height 13
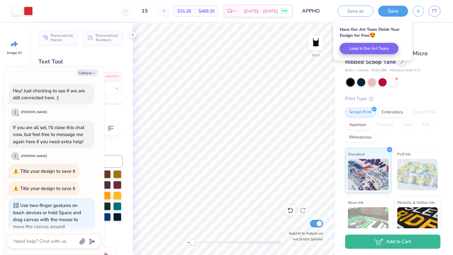
scroll to position [0, 0]
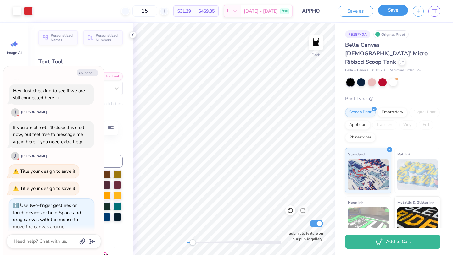
click at [377, 10] on button "Save" at bounding box center [393, 10] width 30 height 11
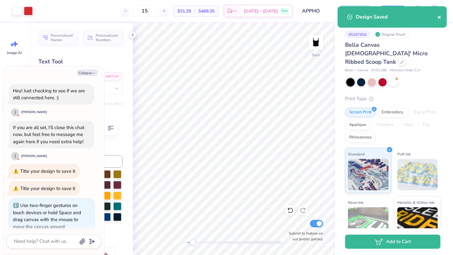
click at [377, 17] on icon "close" at bounding box center [439, 17] width 3 height 3
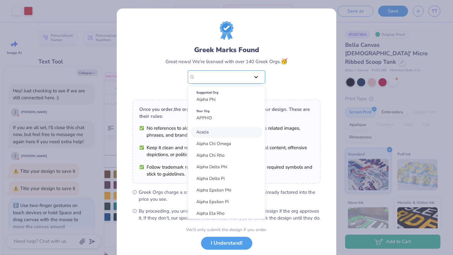
click at [252, 75] on div at bounding box center [255, 76] width 11 height 11
click at [232, 116] on div "Your Org APPHO" at bounding box center [227, 115] width 72 height 18
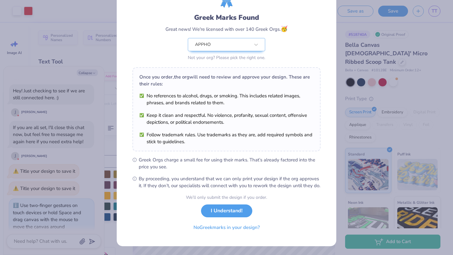
scroll to position [35, 0]
click at [232, 206] on button "I Understand!" at bounding box center [226, 209] width 51 height 13
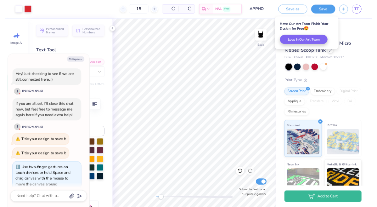
scroll to position [0, 0]
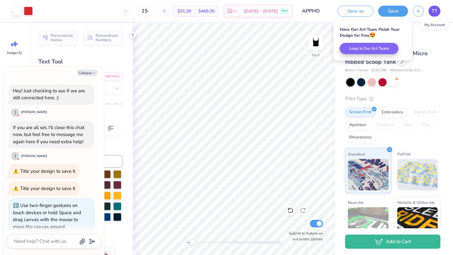
click at [377, 8] on span "TT" at bounding box center [435, 11] width 6 height 7
